Goal: Task Accomplishment & Management: Manage account settings

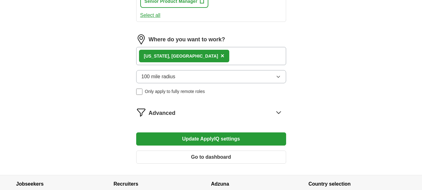
scroll to position [343, 0]
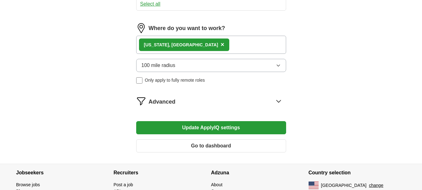
click at [236, 128] on button "Update ApplyIQ settings" at bounding box center [211, 127] width 150 height 13
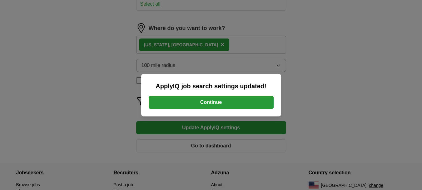
click at [217, 105] on button "Continue" at bounding box center [211, 102] width 125 height 13
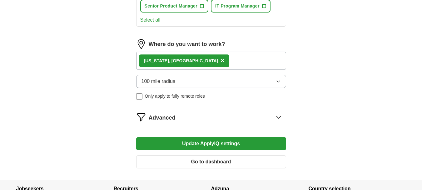
scroll to position [362, 0]
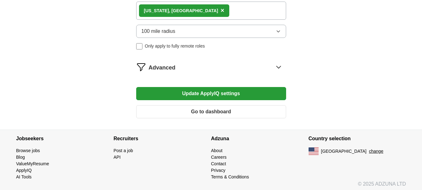
click at [278, 68] on icon at bounding box center [278, 67] width 4 height 2
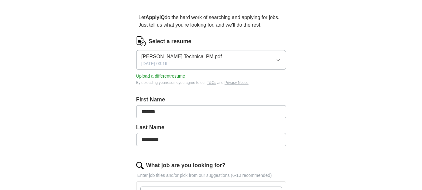
scroll to position [0, 0]
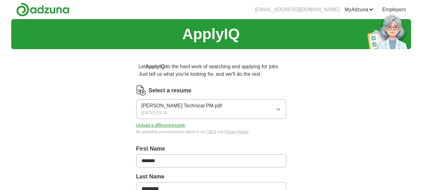
click at [358, 10] on link "MyAdzuna" at bounding box center [358, 9] width 29 height 7
click at [0, 0] on link "ApplyIQ" at bounding box center [0, 0] width 0 height 0
